Goal: Information Seeking & Learning: Learn about a topic

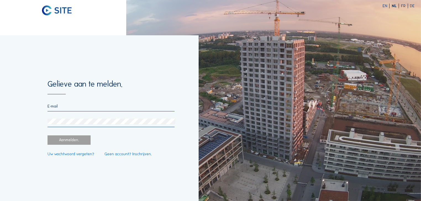
type input "[EMAIL_ADDRESS][DOMAIN_NAME]"
click at [75, 140] on div "Aanmelden." at bounding box center [68, 140] width 43 height 9
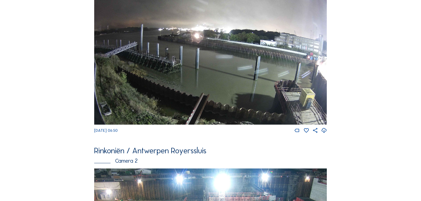
scroll to position [4, 0]
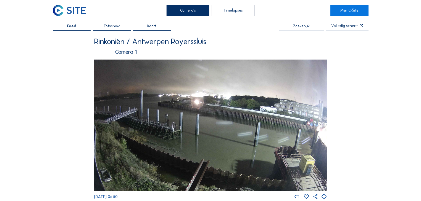
click at [219, 114] on img at bounding box center [210, 126] width 233 height 132
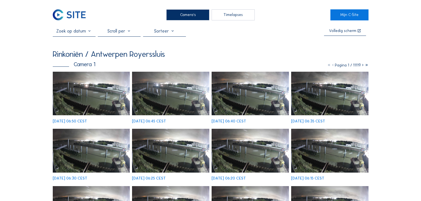
click at [363, 67] on icon at bounding box center [362, 65] width 4 height 5
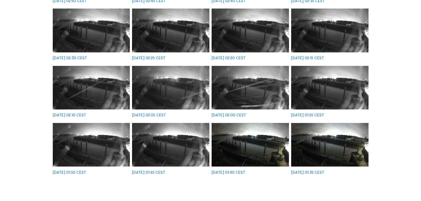
scroll to position [22, 0]
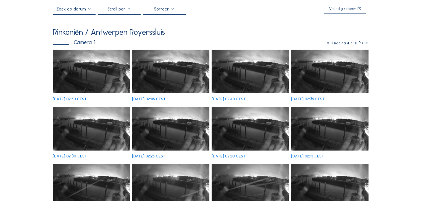
click at [362, 44] on icon at bounding box center [362, 43] width 4 height 5
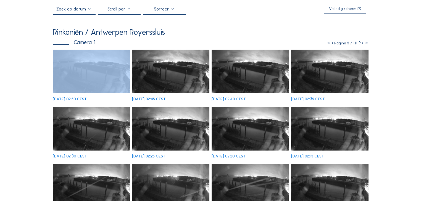
click at [362, 44] on icon at bounding box center [362, 43] width 4 height 5
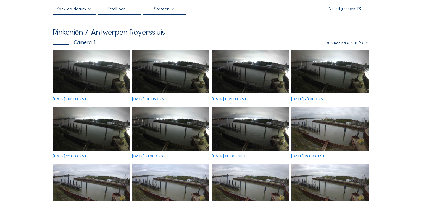
click at [361, 44] on icon at bounding box center [362, 43] width 4 height 5
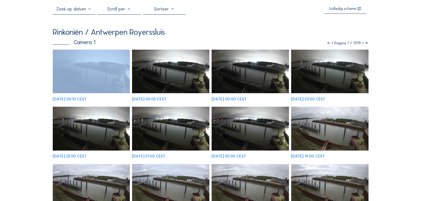
click at [361, 44] on icon at bounding box center [362, 43] width 4 height 5
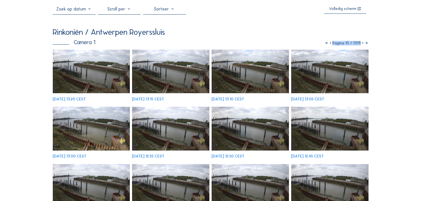
click at [326, 68] on img at bounding box center [329, 72] width 77 height 44
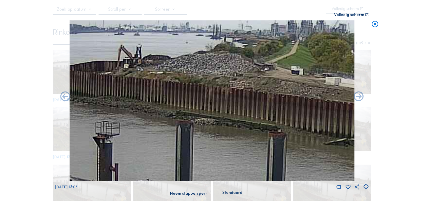
drag, startPoint x: 221, startPoint y: 91, endPoint x: 91, endPoint y: 80, distance: 130.2
click at [91, 80] on img at bounding box center [212, 100] width 285 height 161
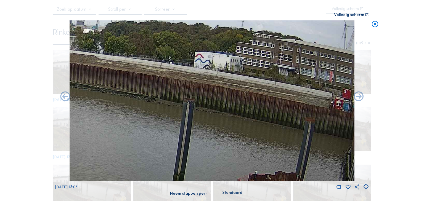
drag, startPoint x: 298, startPoint y: 115, endPoint x: 112, endPoint y: 79, distance: 189.7
click at [112, 79] on img at bounding box center [212, 100] width 285 height 161
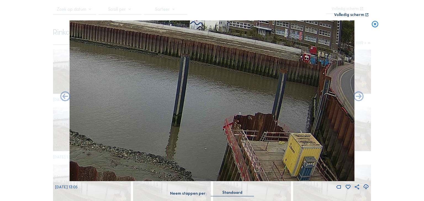
drag, startPoint x: 321, startPoint y: 105, endPoint x: 187, endPoint y: 59, distance: 141.6
click at [187, 59] on img at bounding box center [212, 100] width 285 height 161
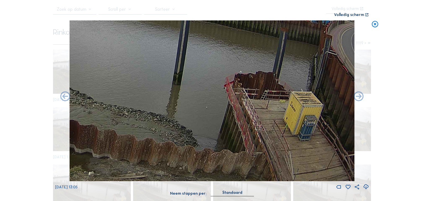
drag, startPoint x: 260, startPoint y: 140, endPoint x: 242, endPoint y: 62, distance: 79.7
click at [242, 62] on img at bounding box center [212, 100] width 285 height 161
drag, startPoint x: 229, startPoint y: 79, endPoint x: 228, endPoint y: 73, distance: 6.6
click at [228, 73] on img at bounding box center [212, 100] width 285 height 161
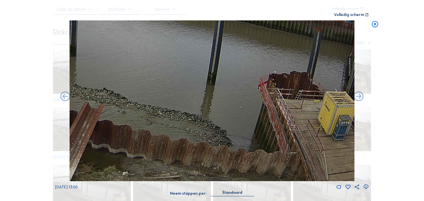
drag, startPoint x: 228, startPoint y: 73, endPoint x: 263, endPoint y: 70, distance: 35.2
click at [263, 70] on img at bounding box center [212, 100] width 285 height 161
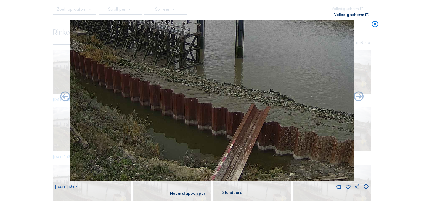
drag, startPoint x: 263, startPoint y: 66, endPoint x: 345, endPoint y: 65, distance: 82.0
click at [345, 65] on img at bounding box center [212, 100] width 285 height 161
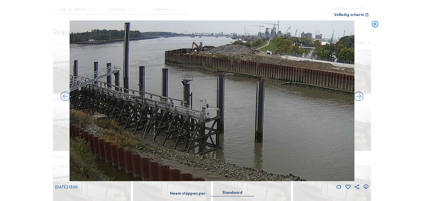
drag, startPoint x: 226, startPoint y: 164, endPoint x: 227, endPoint y: 167, distance: 3.0
click at [227, 167] on img at bounding box center [212, 100] width 285 height 161
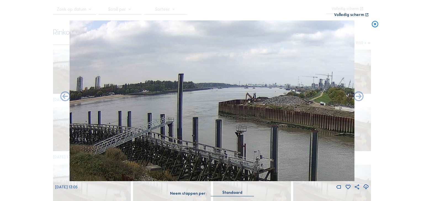
drag, startPoint x: 209, startPoint y: 134, endPoint x: 215, endPoint y: 140, distance: 8.8
click at [215, 140] on img at bounding box center [212, 100] width 285 height 161
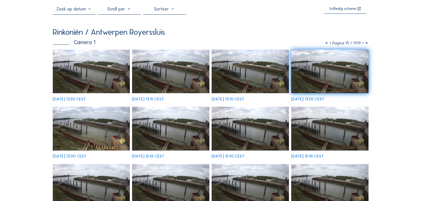
click at [212, 7] on div "Volledig scherm" at bounding box center [210, 10] width 315 height 8
click at [209, 30] on div "Rinkoniën / Antwerpen Royerssluis" at bounding box center [210, 32] width 315 height 8
